Goal: Task Accomplishment & Management: Use online tool/utility

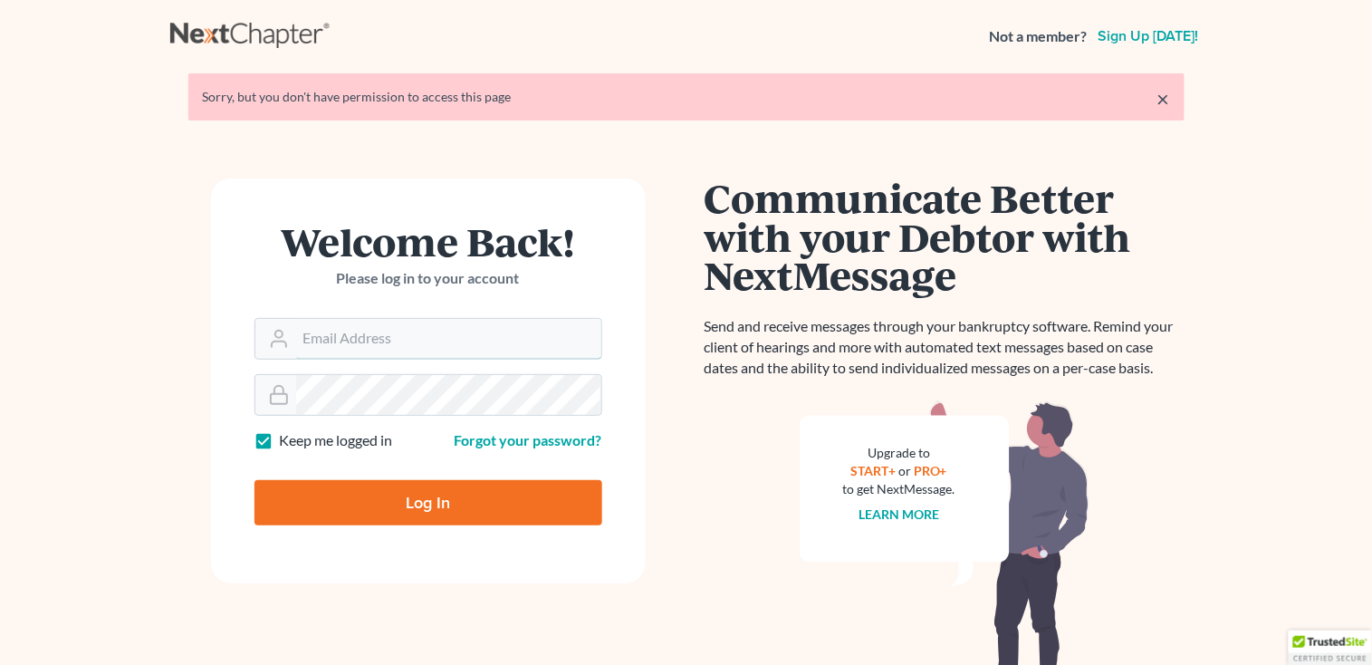
type input "[PERSON_NAME][EMAIL_ADDRESS][DOMAIN_NAME]"
click at [293, 484] on input "Log In" at bounding box center [428, 502] width 348 height 45
type input "Thinking..."
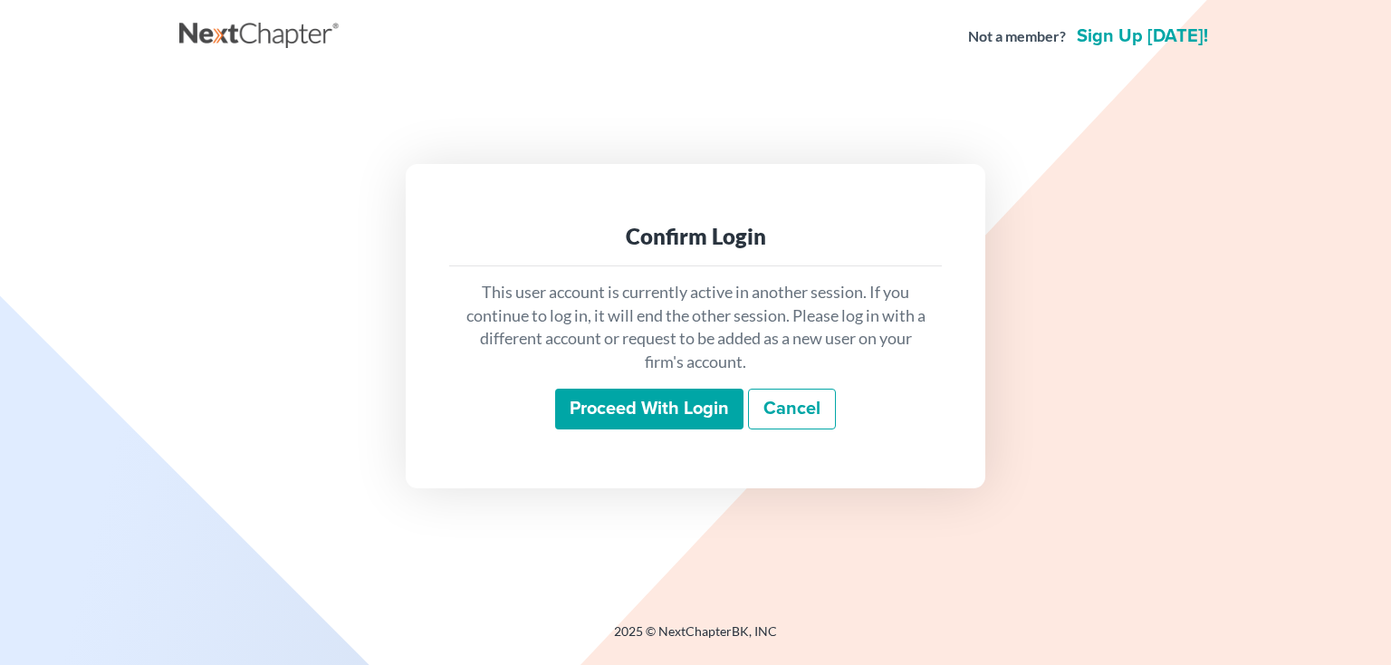
click at [613, 405] on input "Proceed with login" at bounding box center [649, 409] width 188 height 42
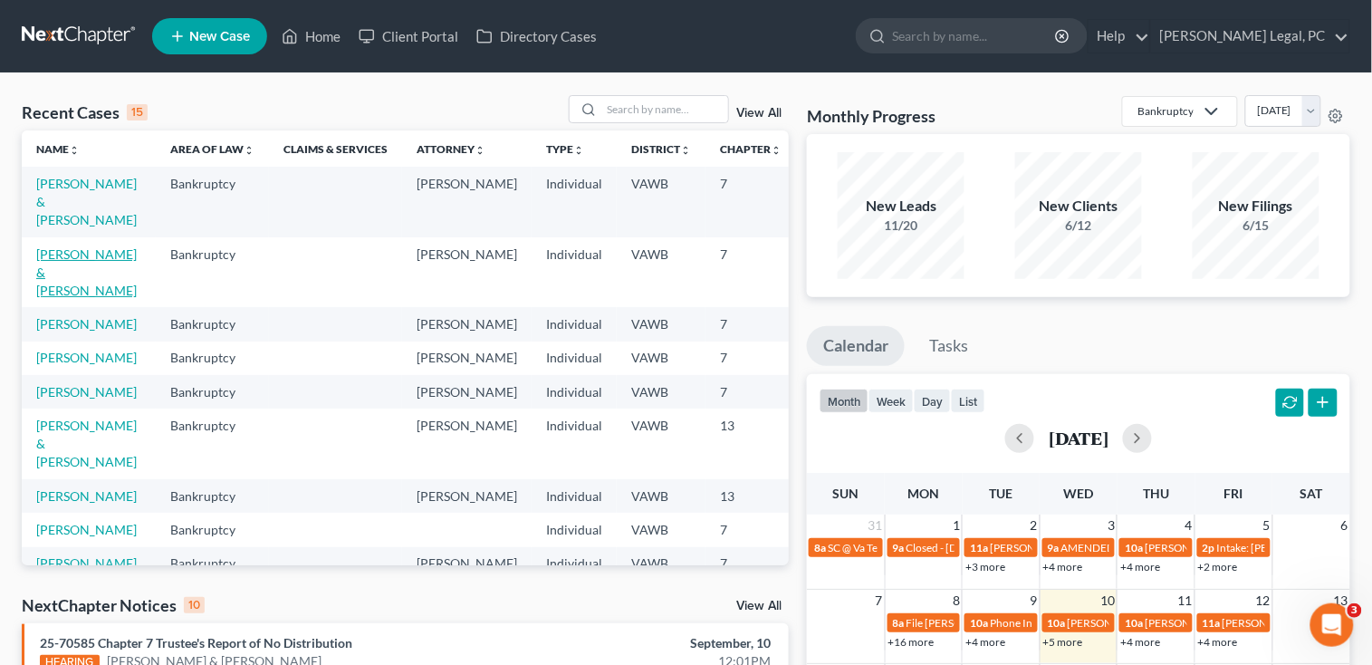
click at [68, 252] on link "[PERSON_NAME] & [PERSON_NAME]" at bounding box center [86, 272] width 101 height 52
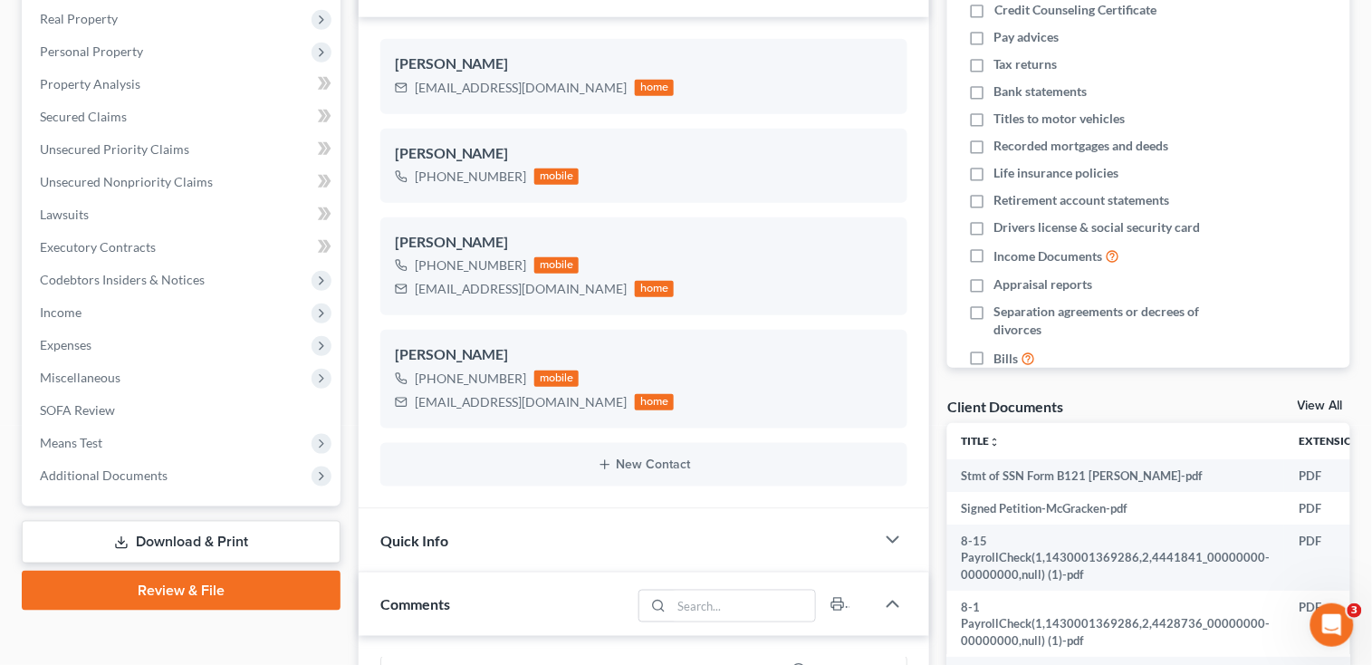
scroll to position [241, 0]
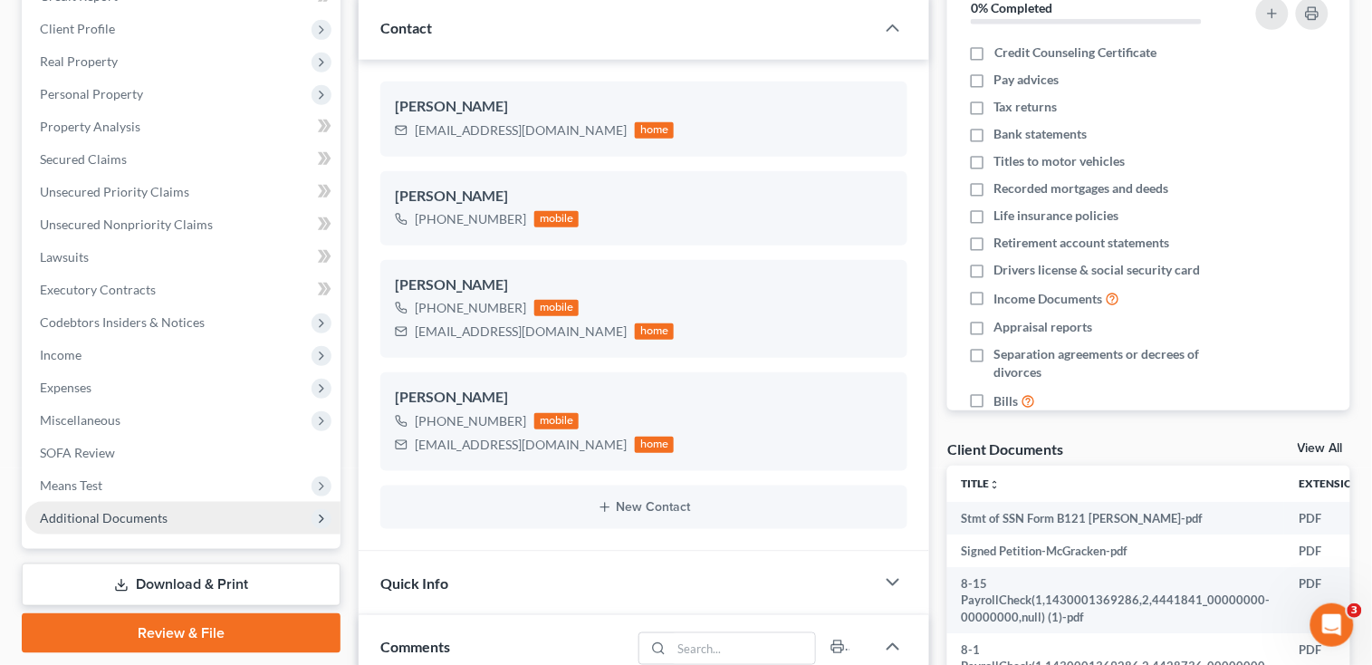
click at [44, 517] on span "Additional Documents" at bounding box center [104, 517] width 128 height 15
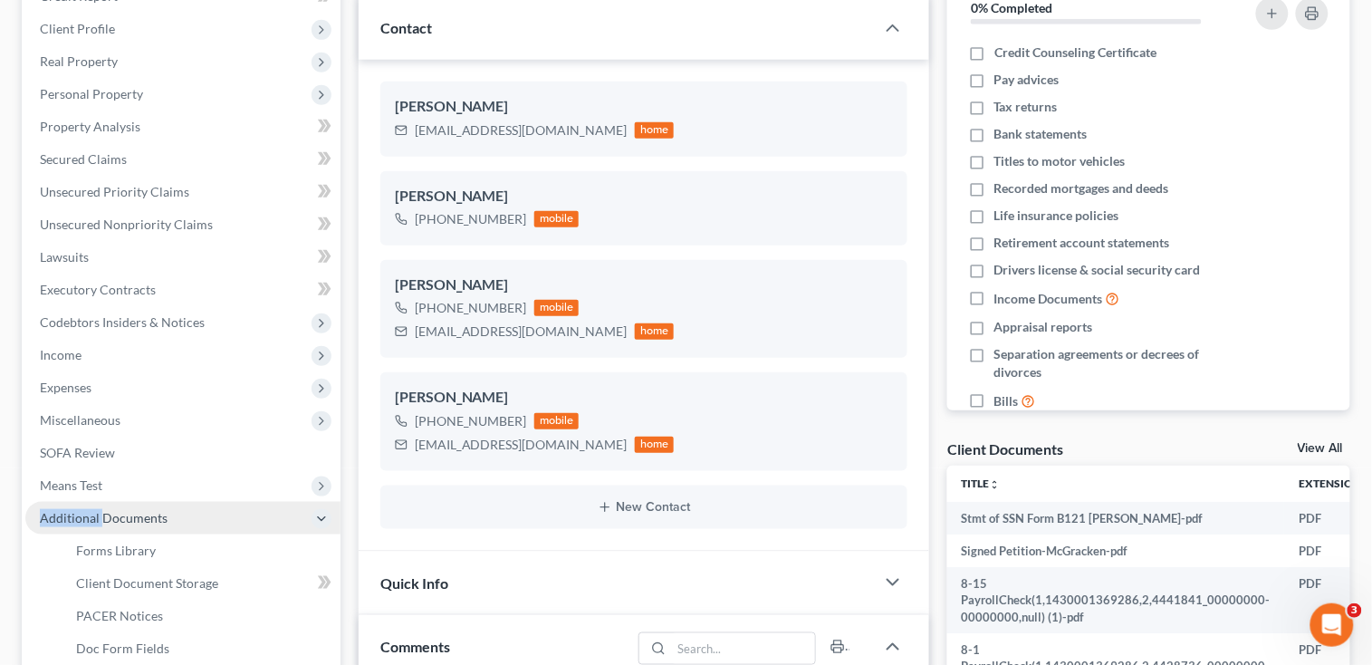
click at [44, 517] on span "Additional Documents" at bounding box center [104, 517] width 128 height 15
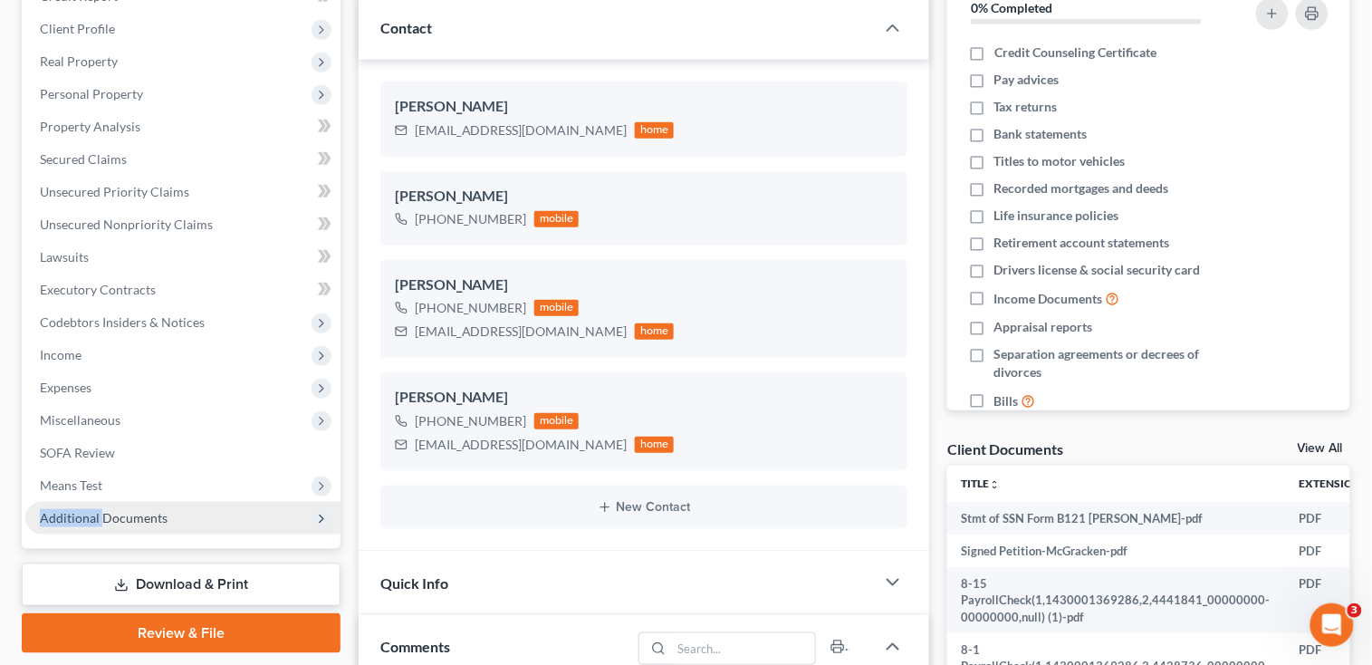
click at [98, 505] on span "Additional Documents" at bounding box center [182, 518] width 315 height 33
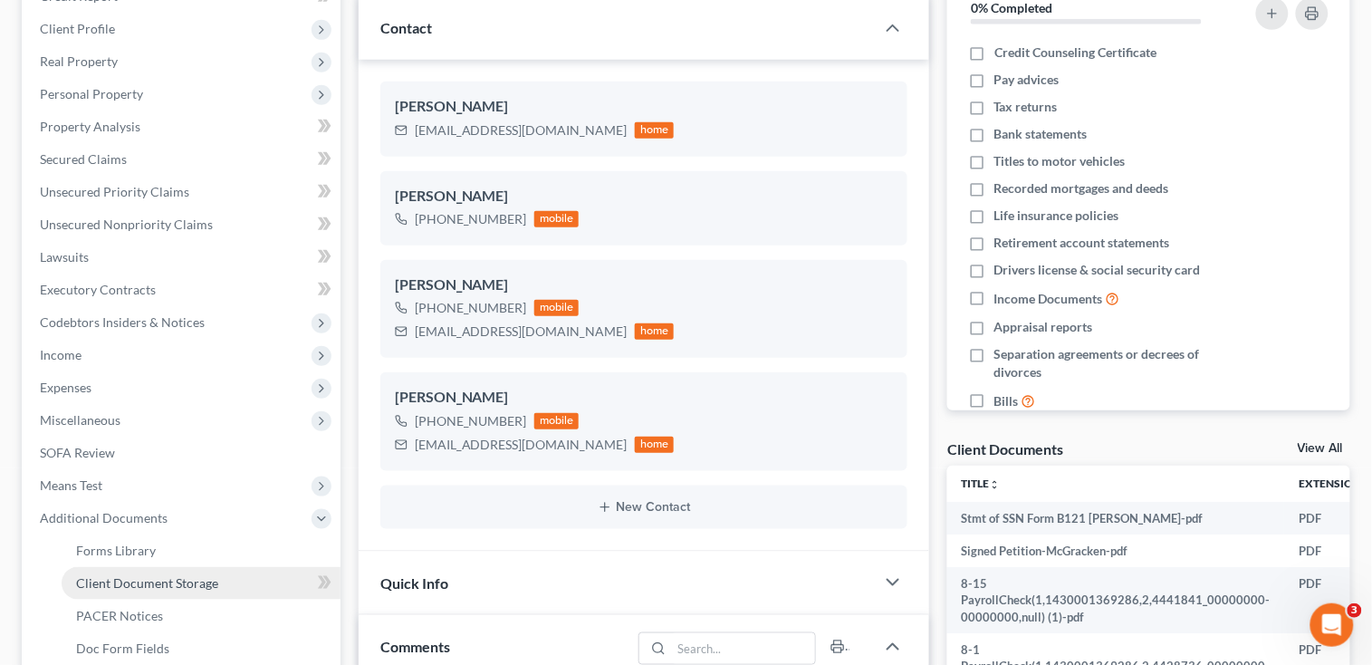
click at [127, 577] on span "Client Document Storage" at bounding box center [147, 582] width 142 height 15
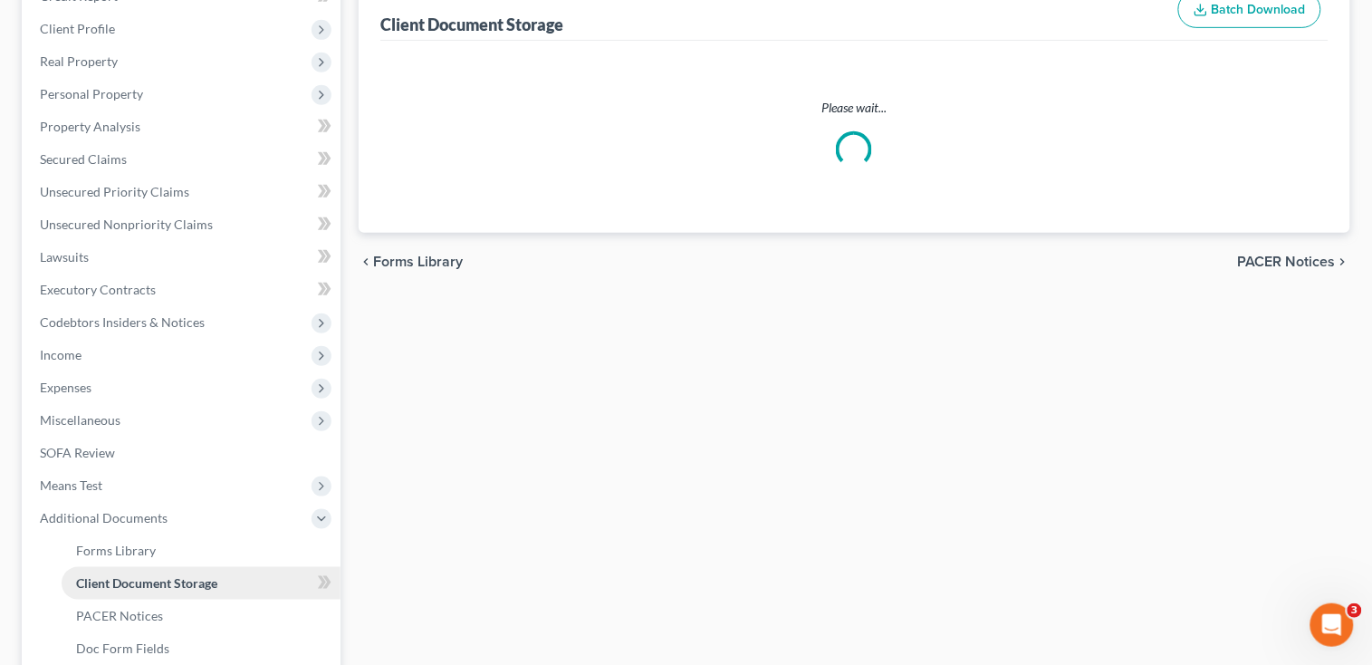
scroll to position [46, 0]
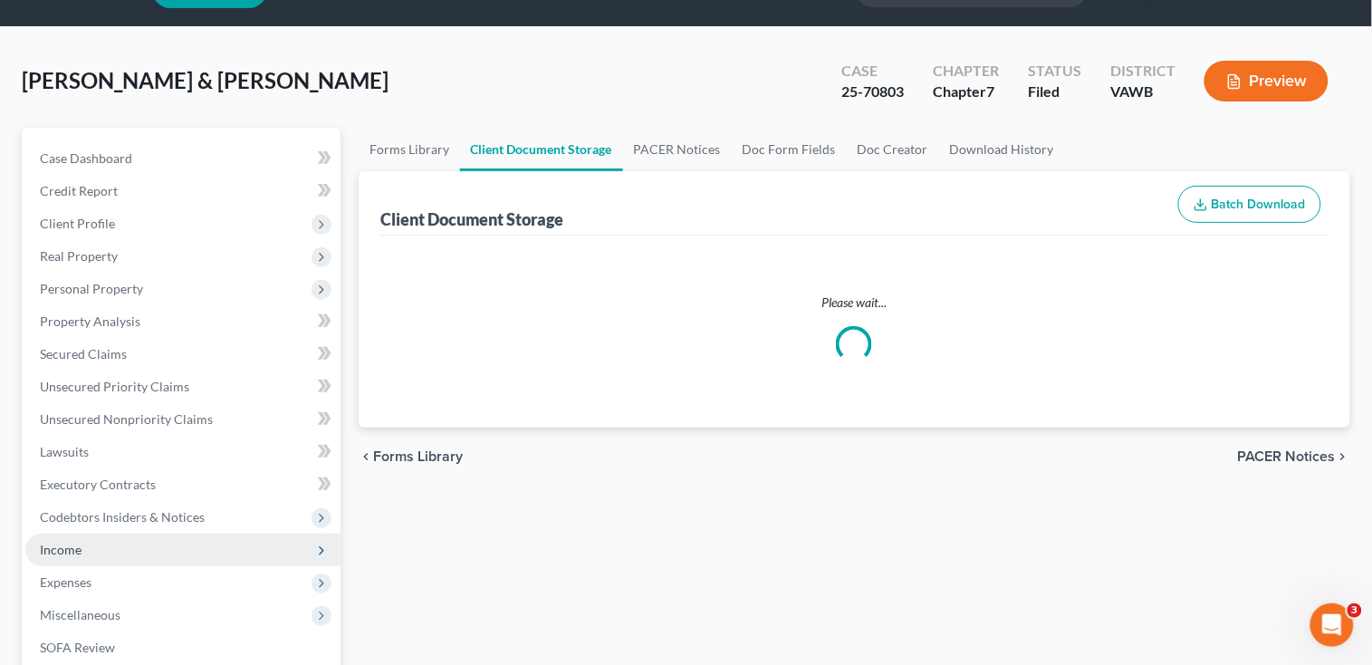
select select "0"
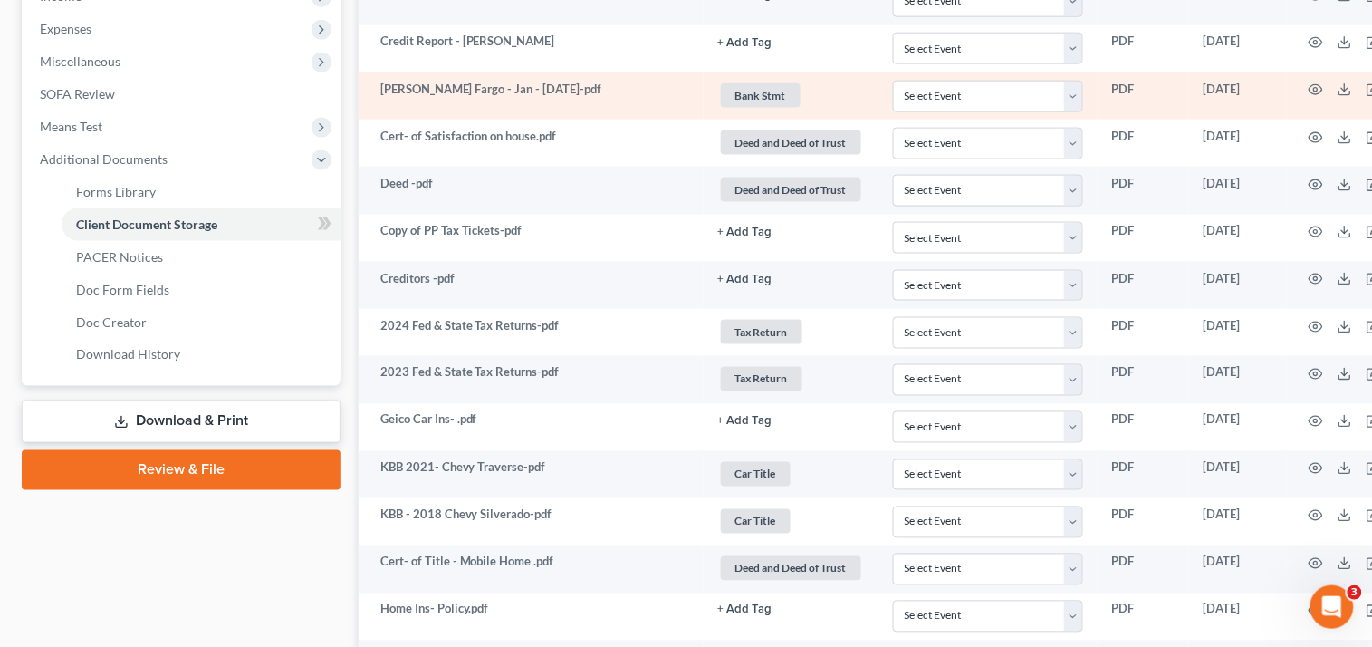
scroll to position [603, 0]
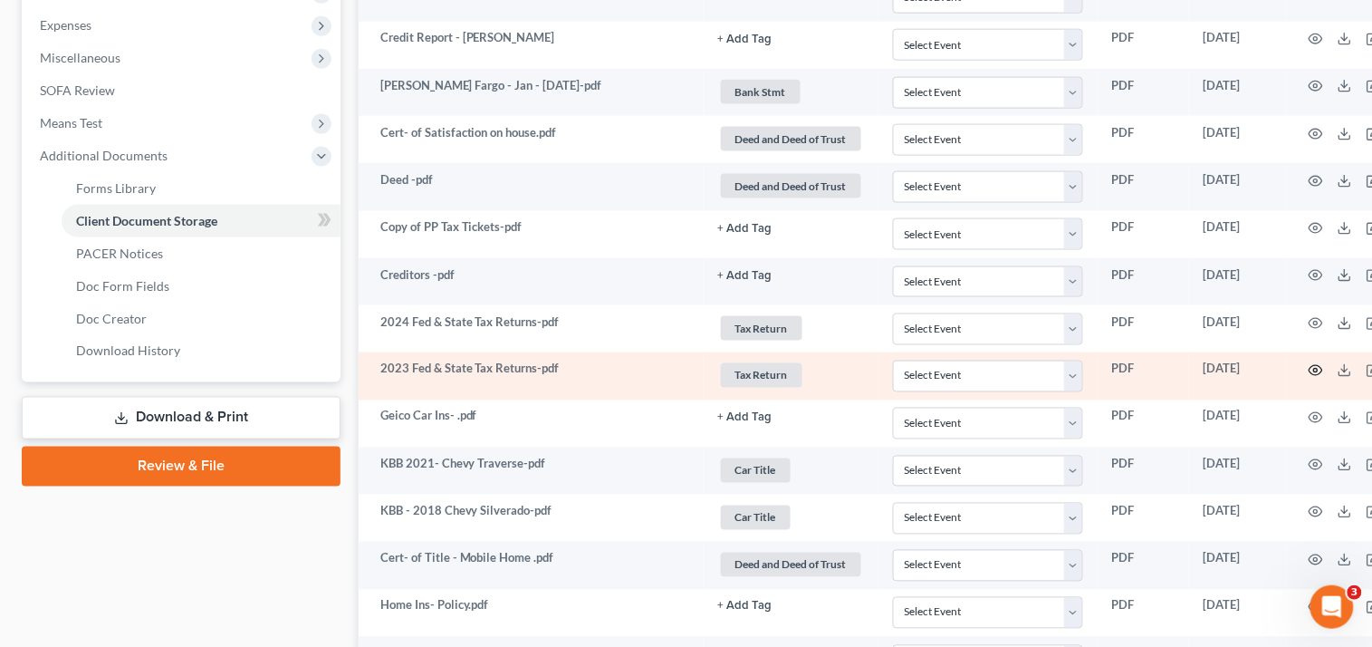
drag, startPoint x: 1307, startPoint y: 360, endPoint x: 1306, endPoint y: 369, distance: 10.0
click at [1306, 369] on td at bounding box center [1363, 375] width 152 height 47
click at [1310, 369] on icon "button" at bounding box center [1316, 370] width 14 height 14
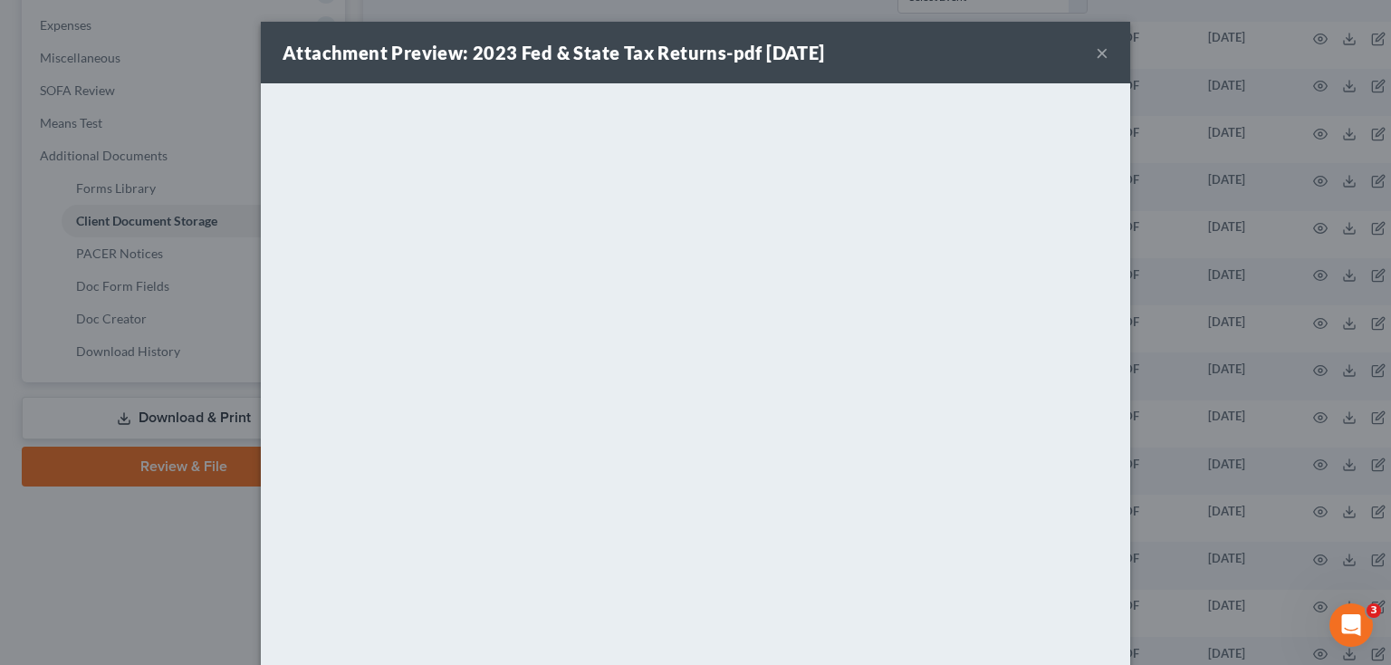
click at [1096, 60] on button "×" at bounding box center [1102, 53] width 13 height 22
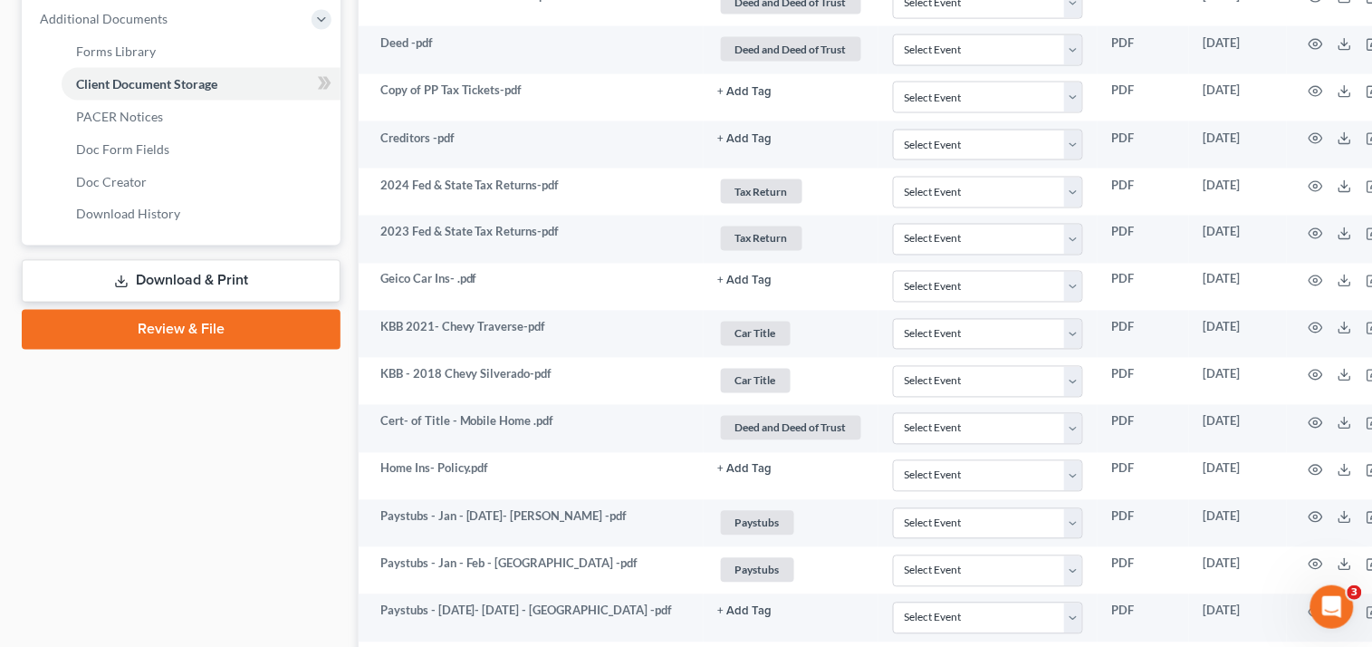
scroll to position [619, 0]
